Goal: Find specific page/section: Find specific page/section

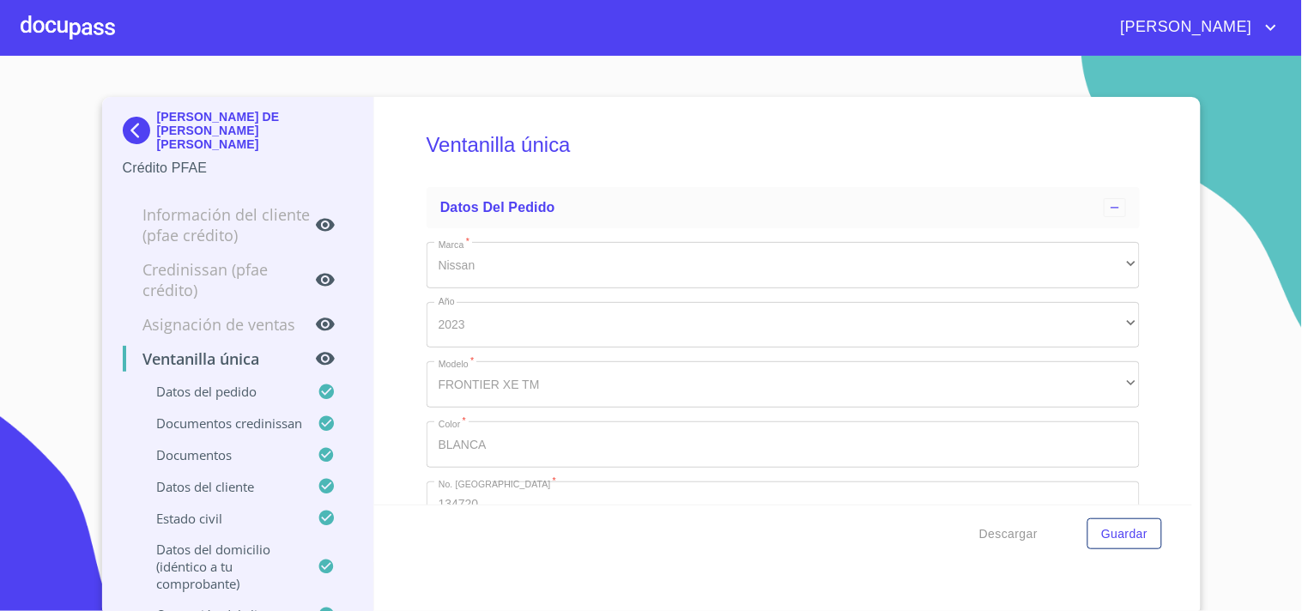
click at [82, 20] on div at bounding box center [68, 27] width 94 height 55
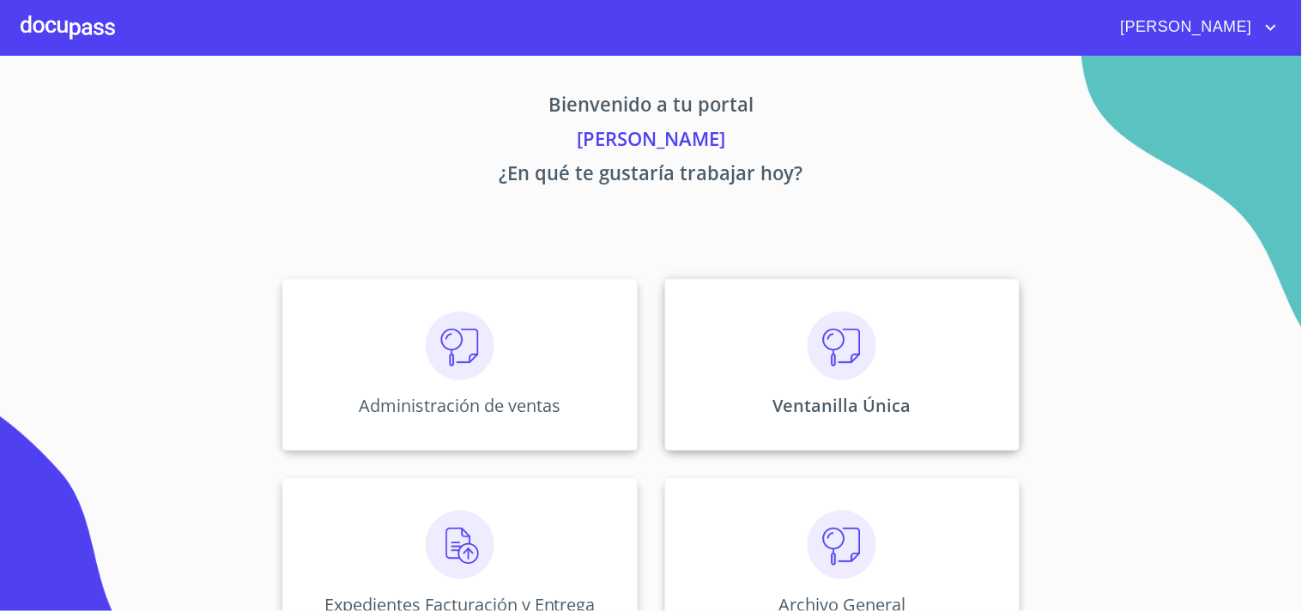
click at [826, 361] on img at bounding box center [842, 346] width 69 height 69
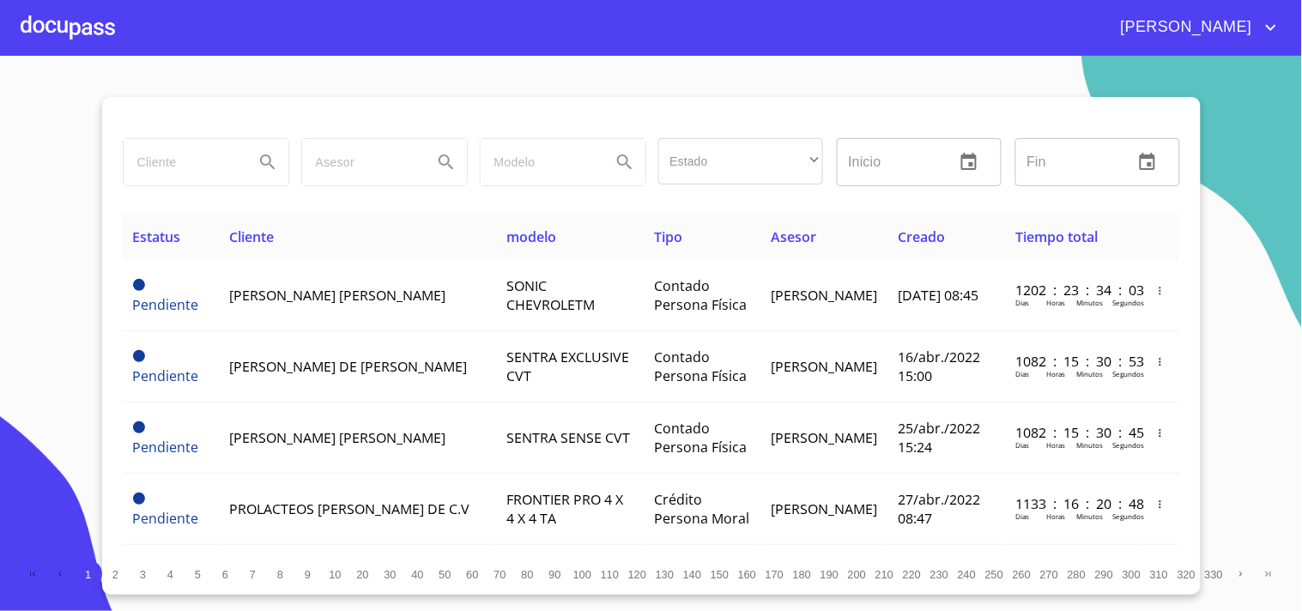
click at [184, 169] on input "search" at bounding box center [182, 162] width 117 height 46
type input "[PERSON_NAME]"
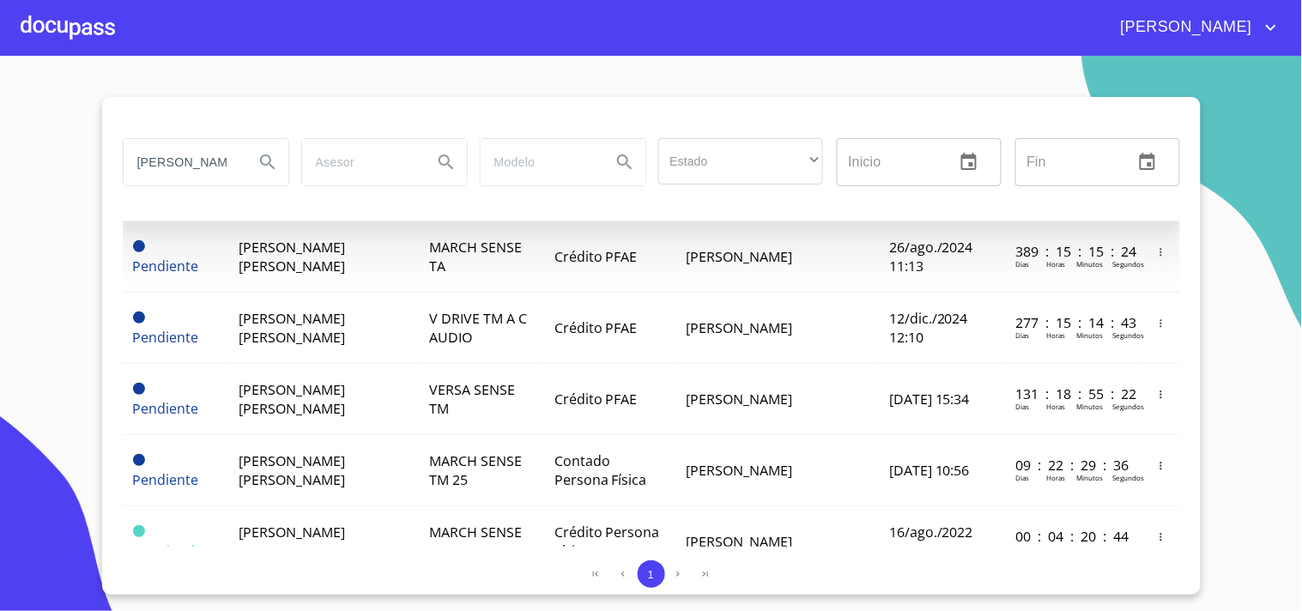
scroll to position [286, 0]
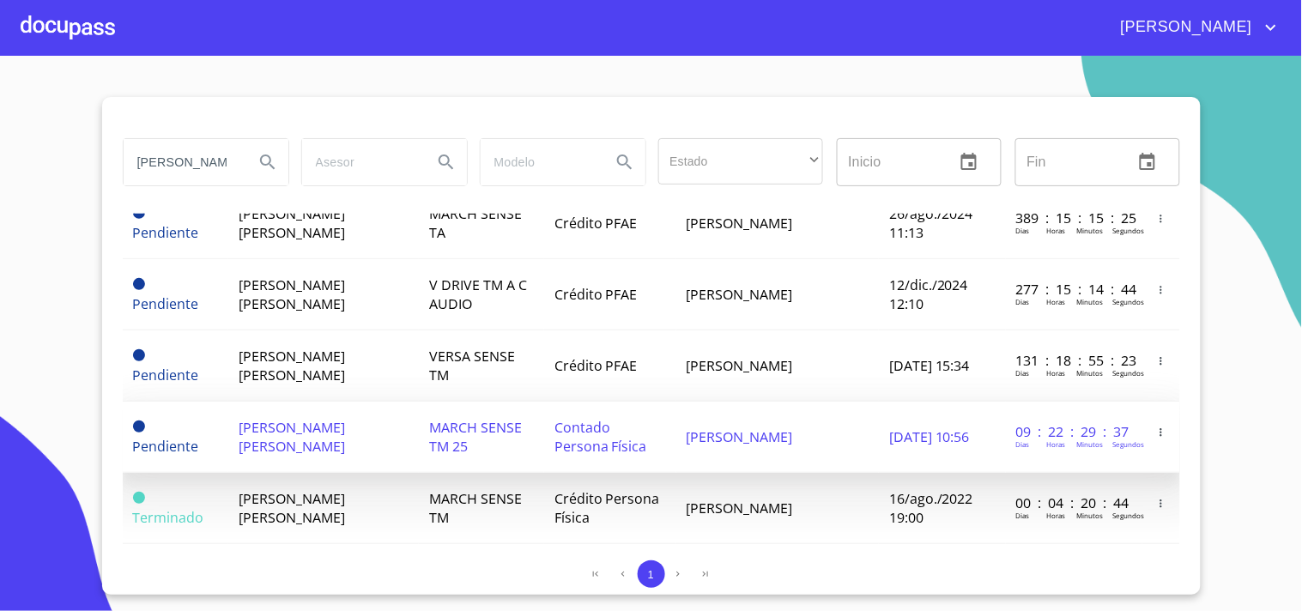
click at [602, 431] on span "Contado Persona Física" at bounding box center [600, 437] width 93 height 38
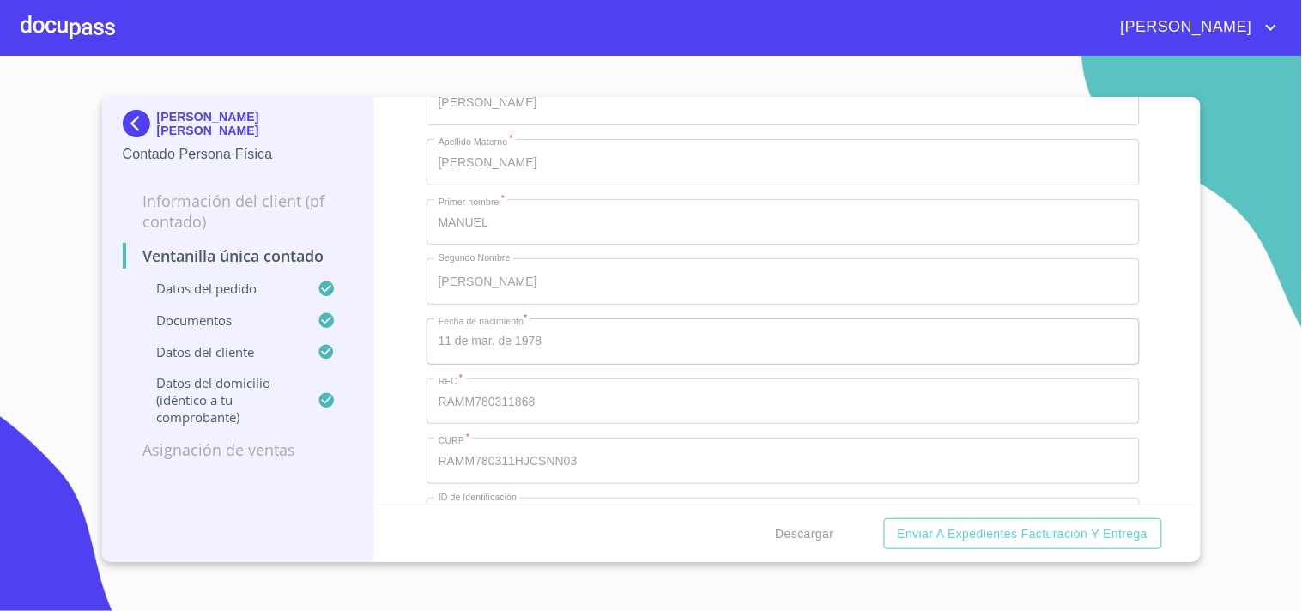
scroll to position [3203, 0]
